Goal: Task Accomplishment & Management: Manage account settings

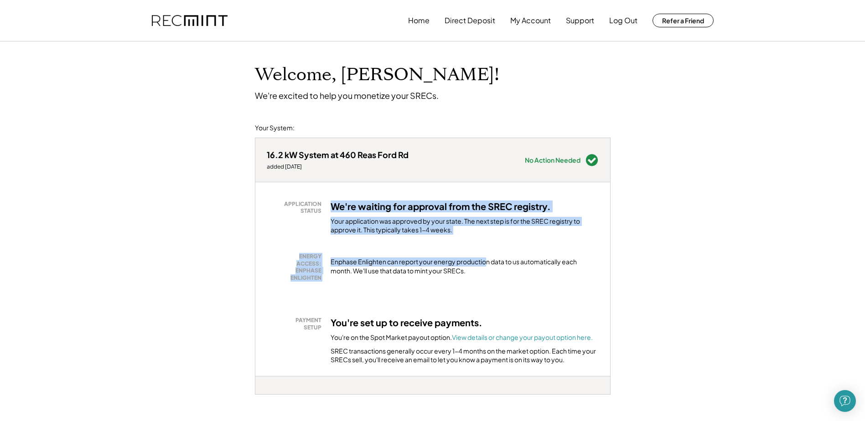
drag, startPoint x: 325, startPoint y: 211, endPoint x: 486, endPoint y: 252, distance: 165.8
click at [486, 252] on div "APPLICATION STATUS We're waiting for approval from the SREC registry. Your appl…" at bounding box center [432, 279] width 355 height 194
click at [486, 249] on div "APPLICATION STATUS We're waiting for approval from the SREC registry. Your appl…" at bounding box center [432, 279] width 355 height 194
drag, startPoint x: 453, startPoint y: 231, endPoint x: 315, endPoint y: 202, distance: 141.8
click at [315, 202] on div "APPLICATION STATUS We're waiting for approval from the SREC registry. Your appl…" at bounding box center [433, 218] width 332 height 34
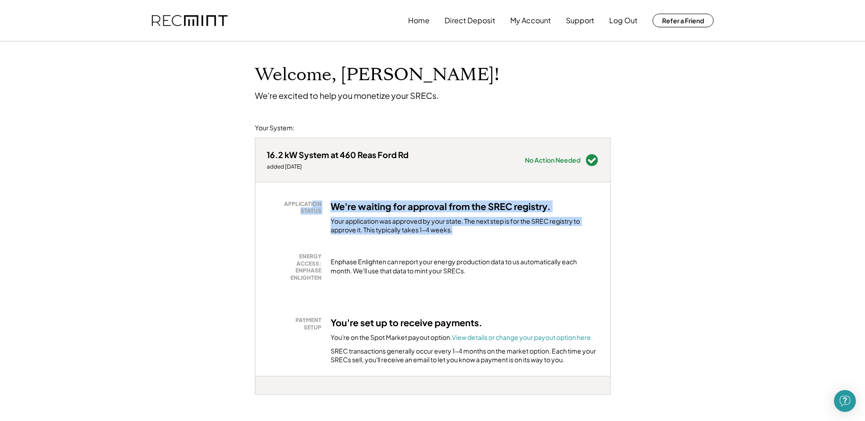
drag, startPoint x: 315, startPoint y: 202, endPoint x: 373, endPoint y: 216, distance: 60.1
click at [373, 216] on div "We're waiting for approval from the SREC registry. Your application was approve…" at bounding box center [465, 218] width 268 height 34
drag, startPoint x: 328, startPoint y: 203, endPoint x: 493, endPoint y: 241, distance: 168.8
click at [493, 241] on div "APPLICATION STATUS We're waiting for approval from the SREC registry. Your appl…" at bounding box center [432, 279] width 355 height 194
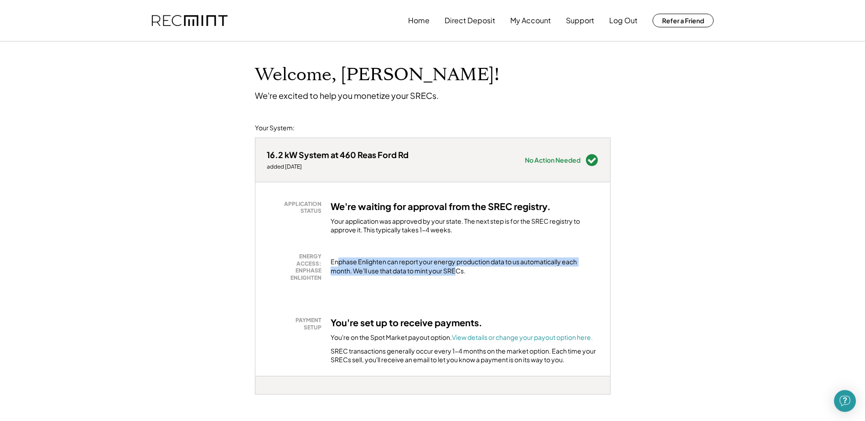
drag, startPoint x: 339, startPoint y: 258, endPoint x: 457, endPoint y: 275, distance: 119.3
click at [457, 275] on div "Enphase Enlighten can report your energy production data to us automatically ea…" at bounding box center [465, 267] width 268 height 18
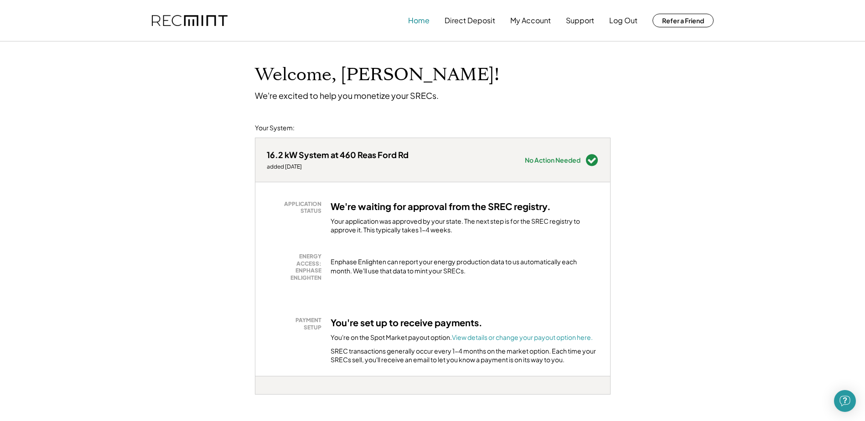
click at [422, 20] on button "Home" at bounding box center [418, 20] width 21 height 18
click at [523, 20] on button "My Account" at bounding box center [530, 20] width 41 height 18
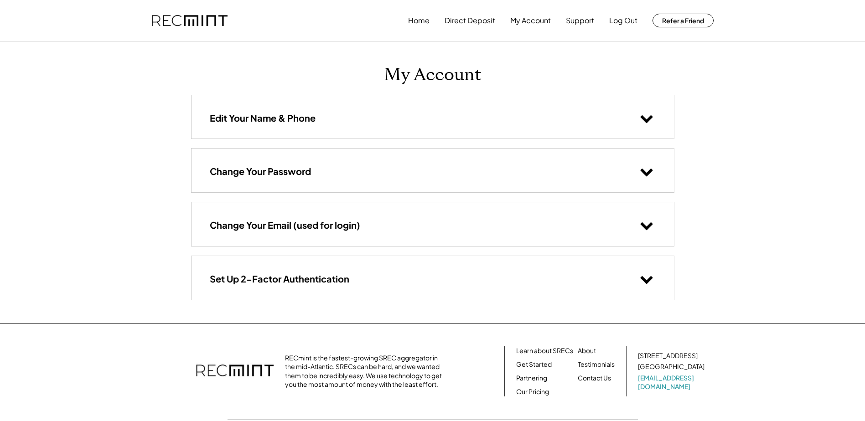
click at [356, 113] on div "Edit Your Name & Phone" at bounding box center [433, 116] width 483 height 43
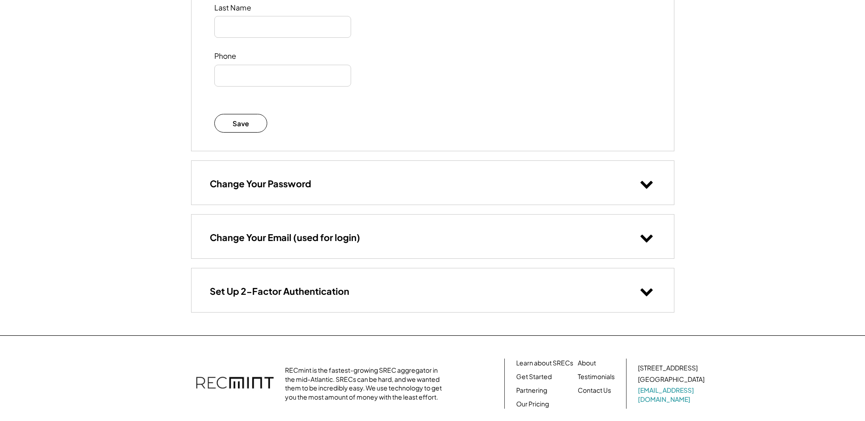
scroll to position [228, 0]
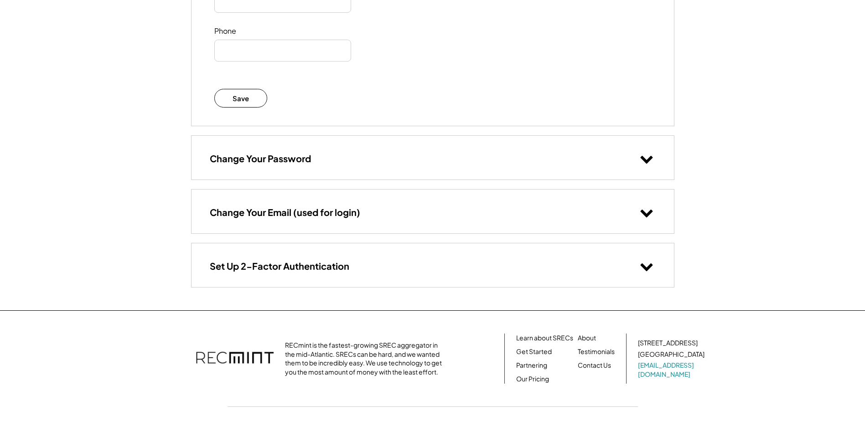
click at [311, 155] on h3 "Change Your Password" at bounding box center [260, 159] width 101 height 12
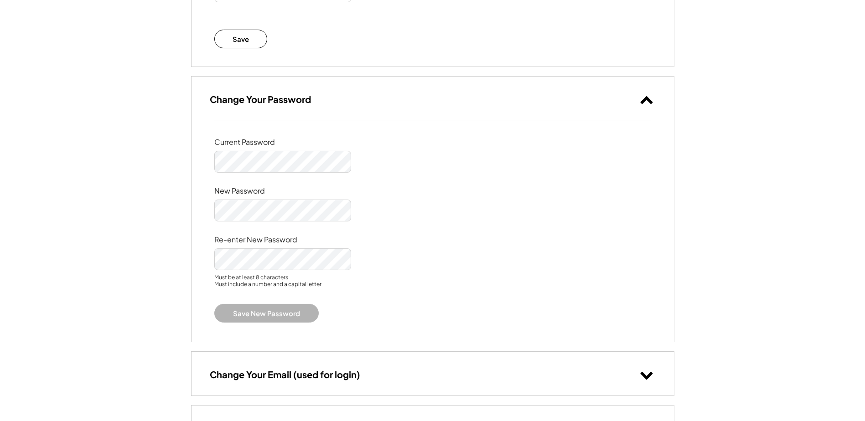
scroll to position [410, 0]
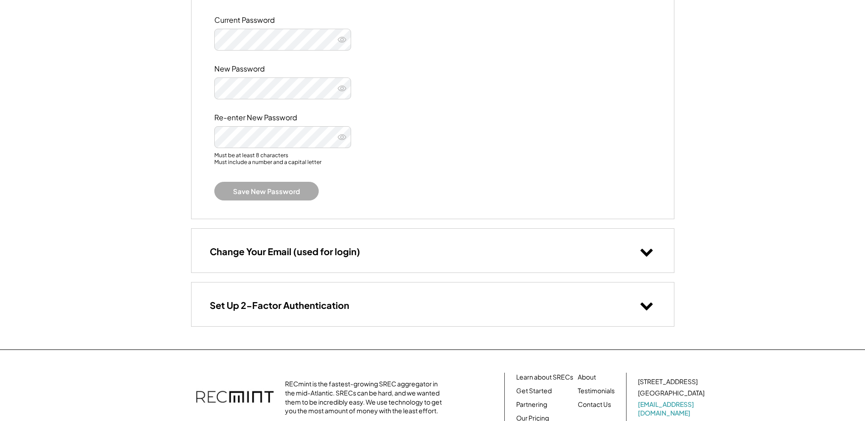
click at [277, 256] on h3 "Change Your Email (used for login)" at bounding box center [285, 252] width 151 height 12
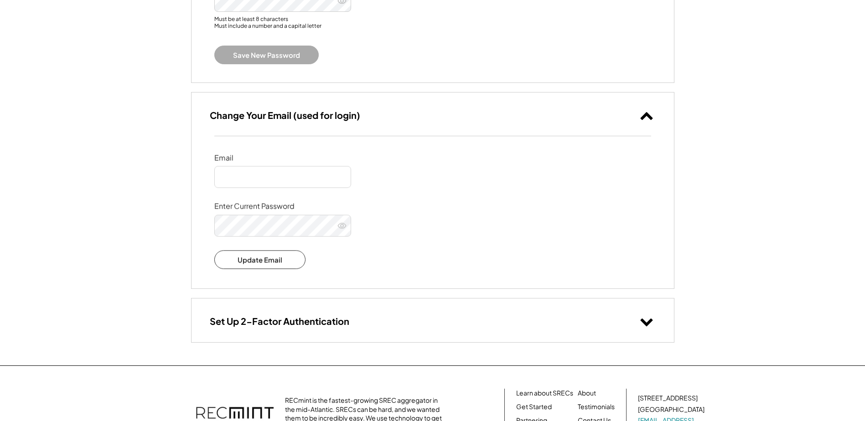
scroll to position [547, 0]
click at [341, 226] on icon at bounding box center [341, 226] width 9 height 9
click at [341, 226] on use at bounding box center [341, 226] width 9 height 7
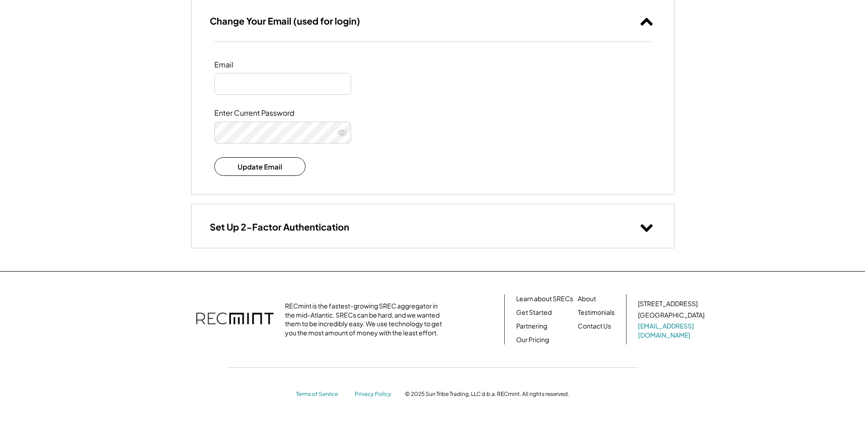
click at [273, 225] on h3 "Set Up 2-Factor Authentication" at bounding box center [280, 227] width 140 height 12
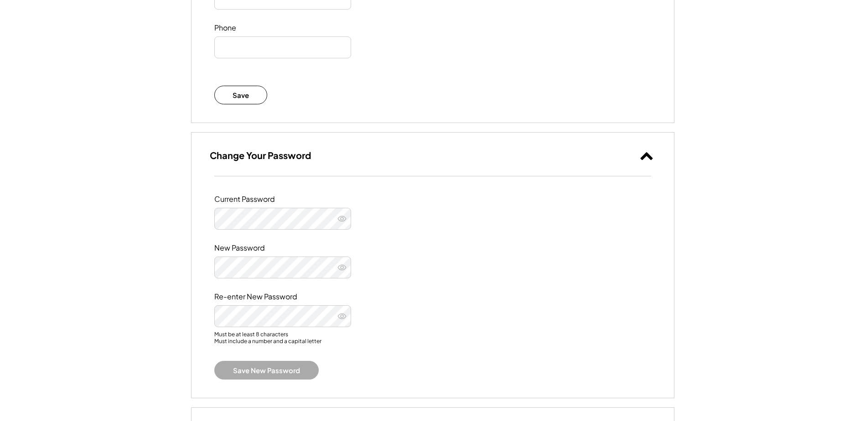
scroll to position [0, 0]
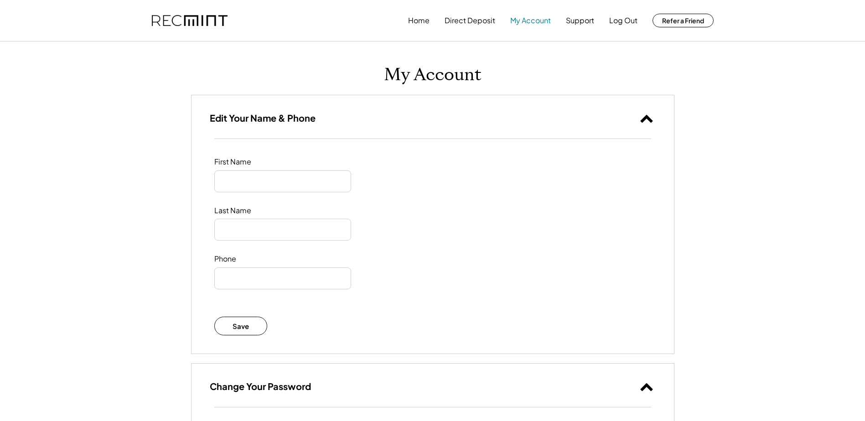
click at [530, 20] on button "My Account" at bounding box center [530, 20] width 41 height 18
click at [414, 23] on button "Home" at bounding box center [418, 20] width 21 height 18
